Goal: Check status

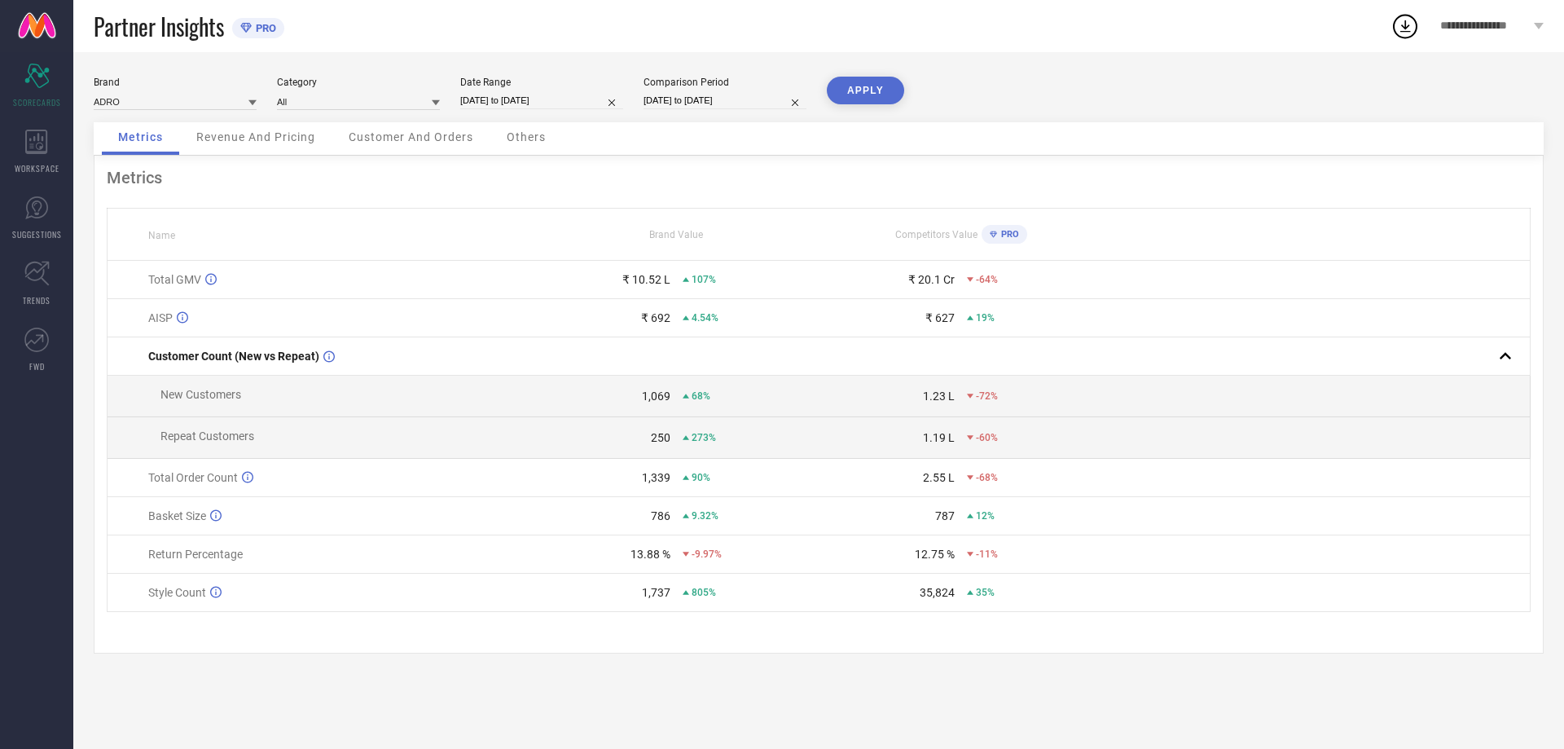
click at [507, 101] on input "[DATE] to [DATE]" at bounding box center [541, 100] width 163 height 17
select select "8"
select select "2025"
select select "9"
select select "2025"
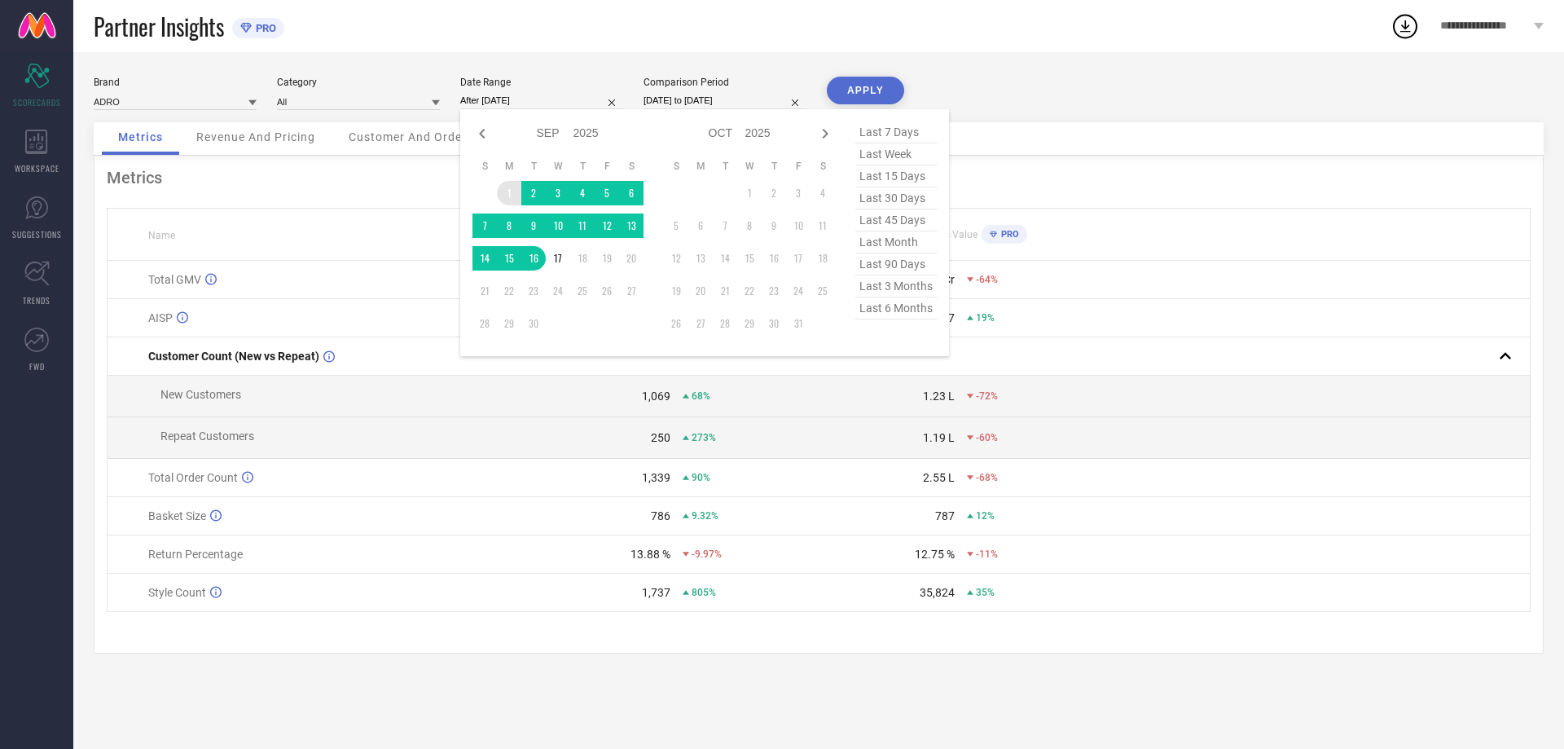
click at [504, 192] on td "1" at bounding box center [509, 193] width 24 height 24
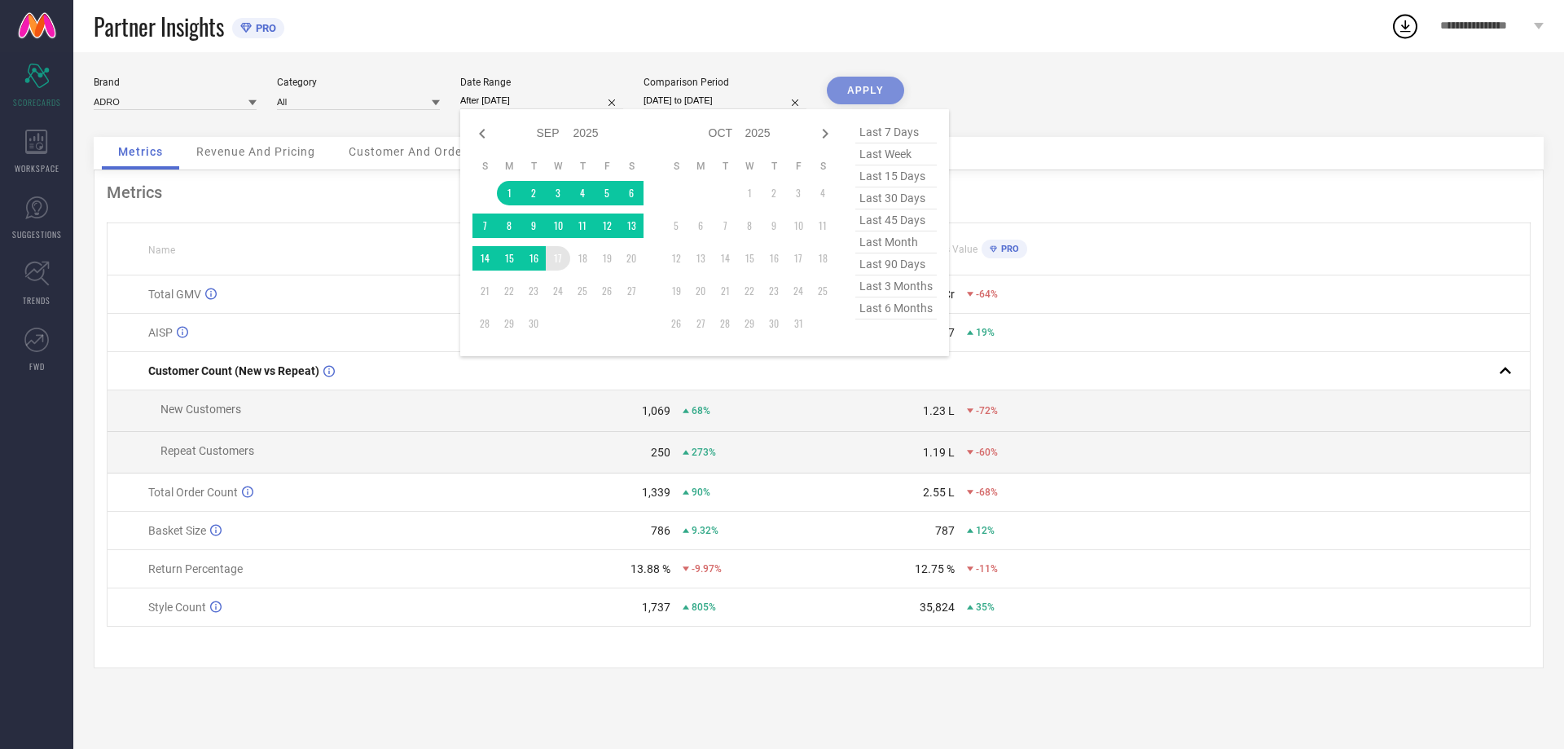
type input "[DATE] to [DATE]"
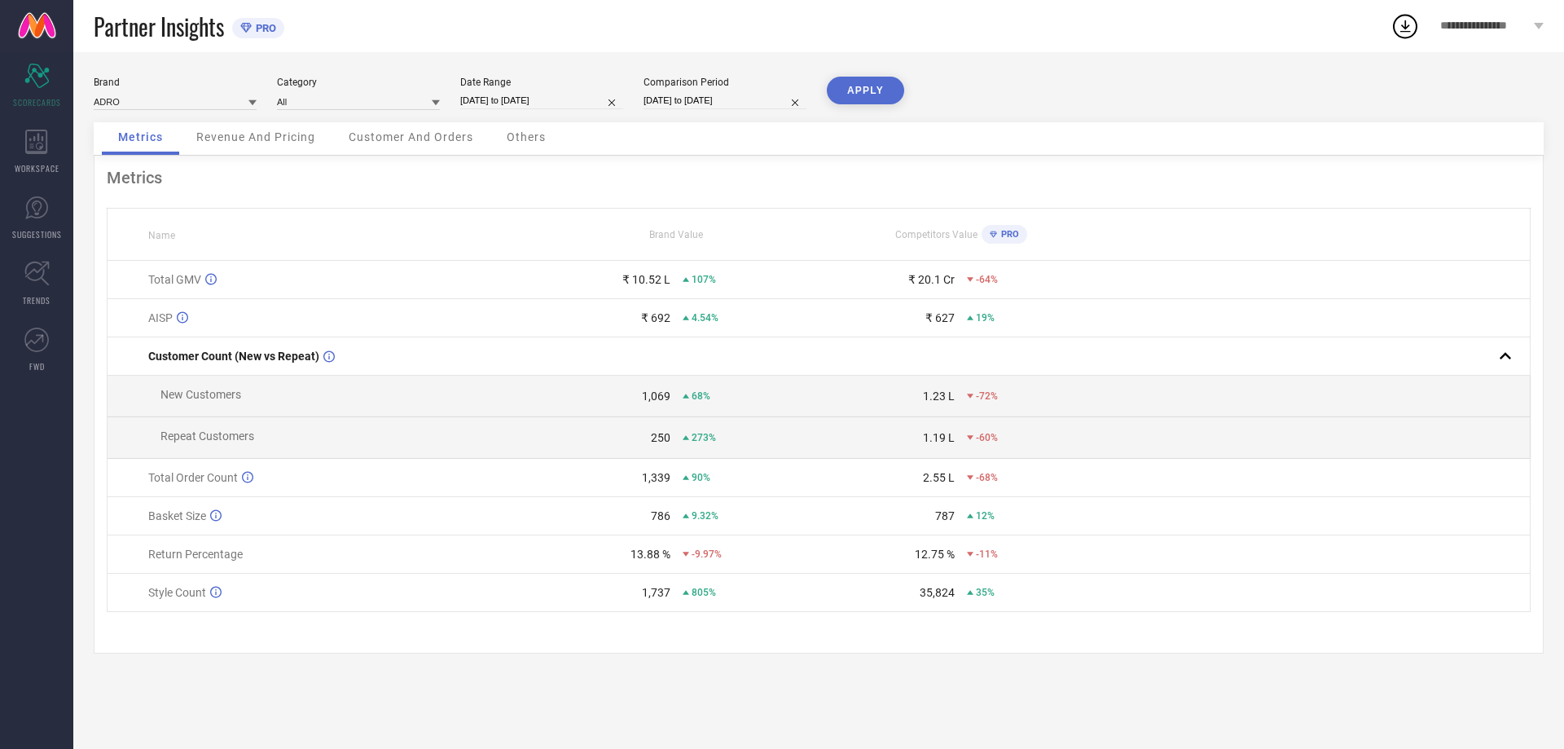
drag, startPoint x: 868, startPoint y: 87, endPoint x: 861, endPoint y: 108, distance: 22.2
click at [868, 89] on button "APPLY" at bounding box center [865, 91] width 77 height 28
